Goal: Download file/media

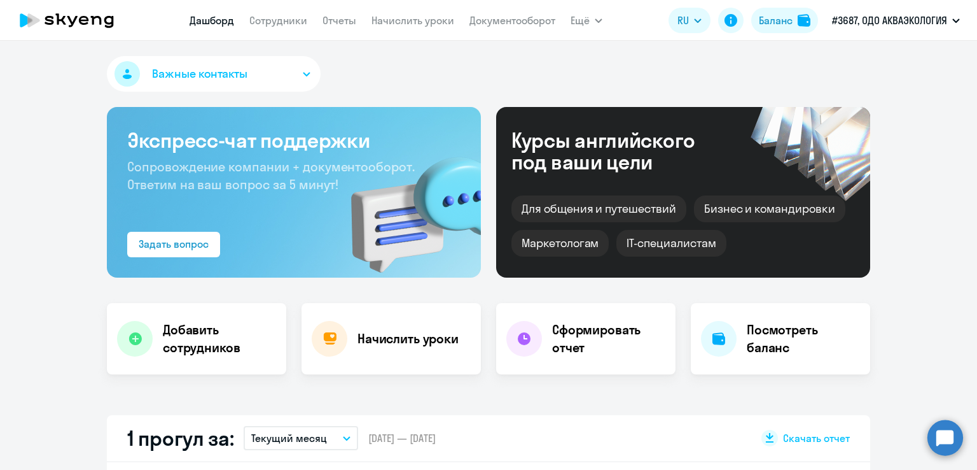
select select "30"
click at [478, 19] on link "Документооборот" at bounding box center [513, 20] width 86 height 13
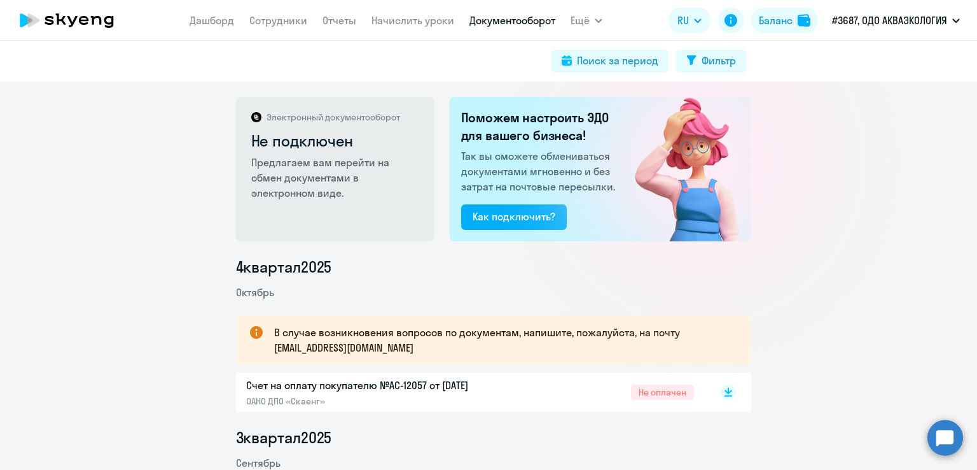
click at [74, 120] on div "Электронный документооборот Не подключен Предлагаем вам перейти на обмен докуме…" at bounding box center [488, 275] width 977 height 388
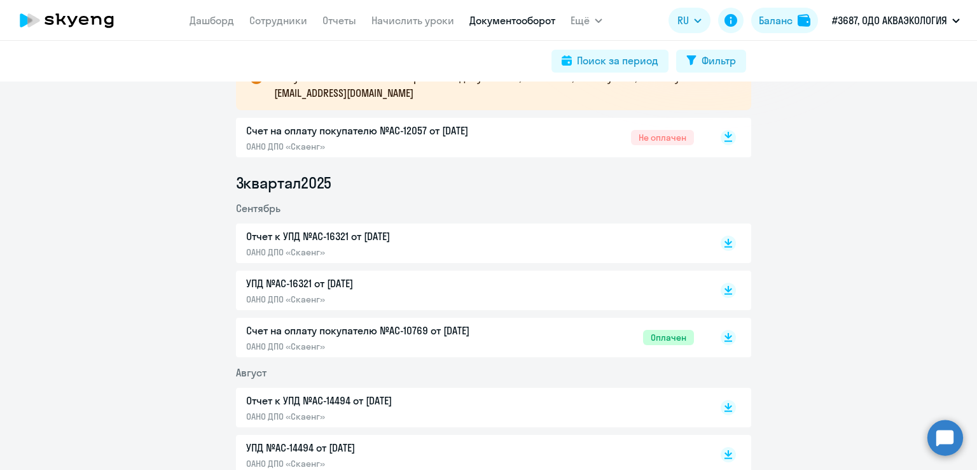
click at [721, 136] on rect at bounding box center [728, 137] width 15 height 15
drag, startPoint x: 720, startPoint y: 245, endPoint x: 723, endPoint y: 262, distance: 16.7
click at [721, 245] on rect at bounding box center [728, 242] width 15 height 15
click at [725, 293] on icon at bounding box center [729, 293] width 8 height 1
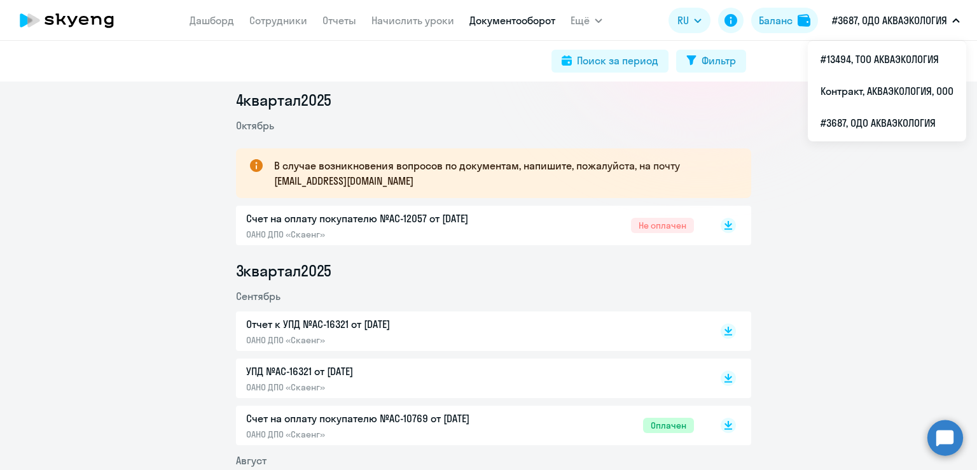
scroll to position [0, 0]
